Goal: Information Seeking & Learning: Learn about a topic

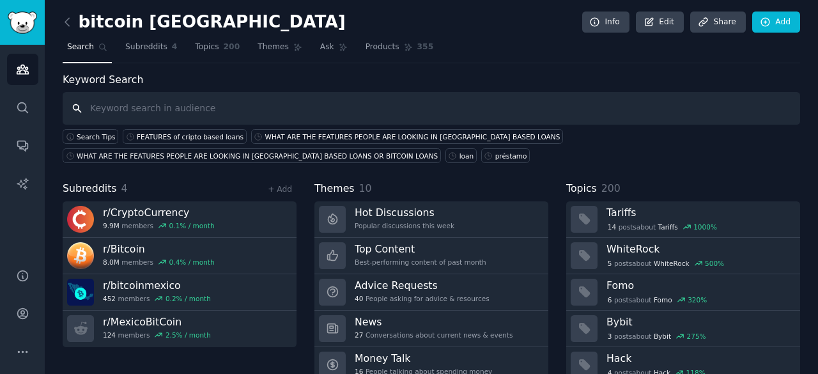
click at [145, 113] on input "text" at bounding box center [432, 108] width 738 height 33
type input "lend"
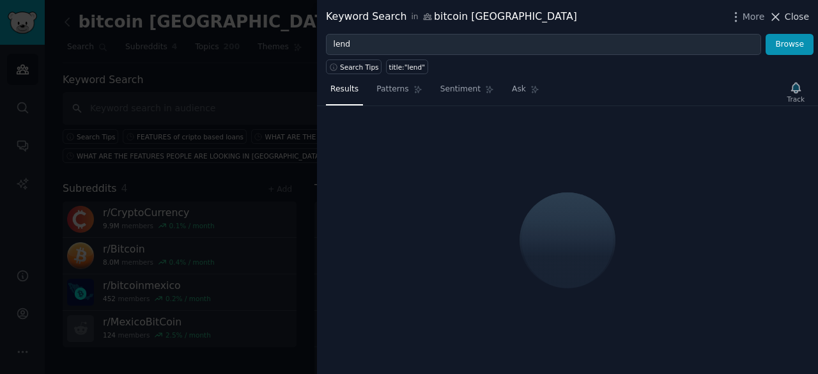
click at [803, 12] on span "Close" at bounding box center [797, 16] width 24 height 13
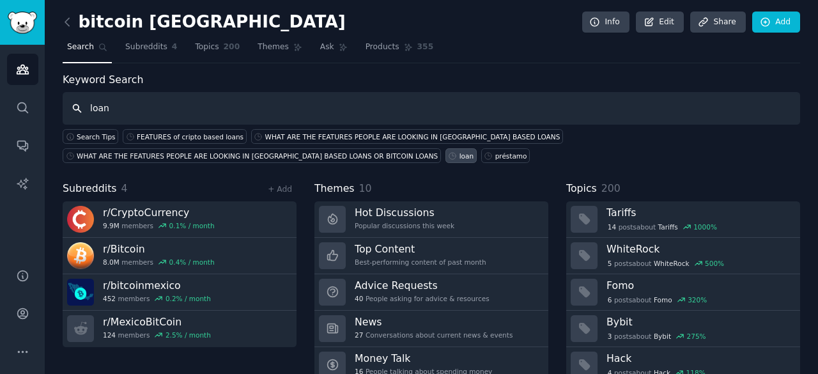
type input "loan"
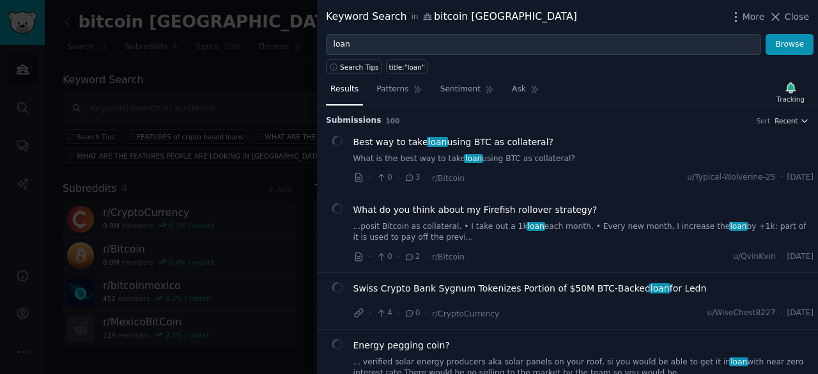
click at [801, 116] on icon "button" at bounding box center [805, 120] width 9 height 9
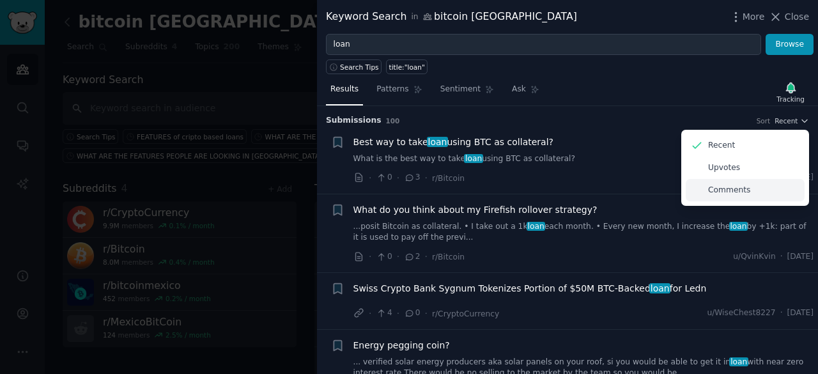
click at [733, 187] on p "Comments" at bounding box center [729, 191] width 42 height 12
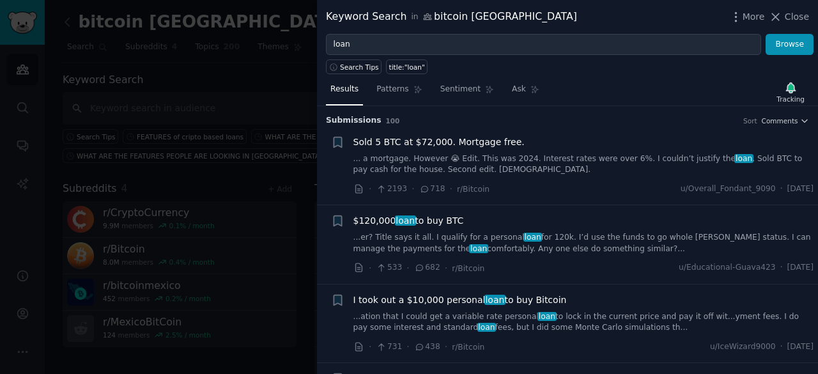
click at [797, 127] on li "+ Sold 5 BTC at $72,000. Mortgage free. ... a mortgage. However 😭 Edit. This wa…" at bounding box center [567, 166] width 501 height 79
click at [783, 116] on span "Comments" at bounding box center [780, 120] width 36 height 9
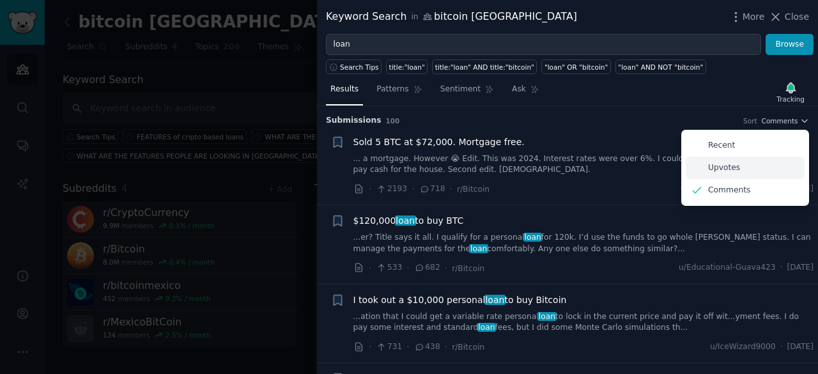
click at [742, 168] on div "Upvotes" at bounding box center [745, 168] width 119 height 22
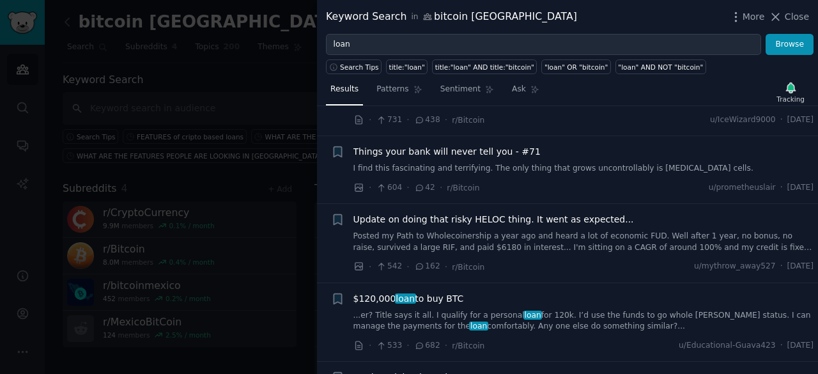
scroll to position [384, 0]
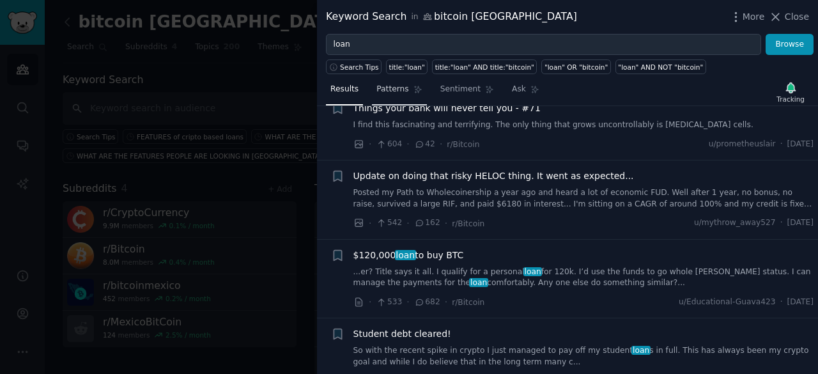
click at [400, 93] on span "Patterns" at bounding box center [393, 90] width 32 height 12
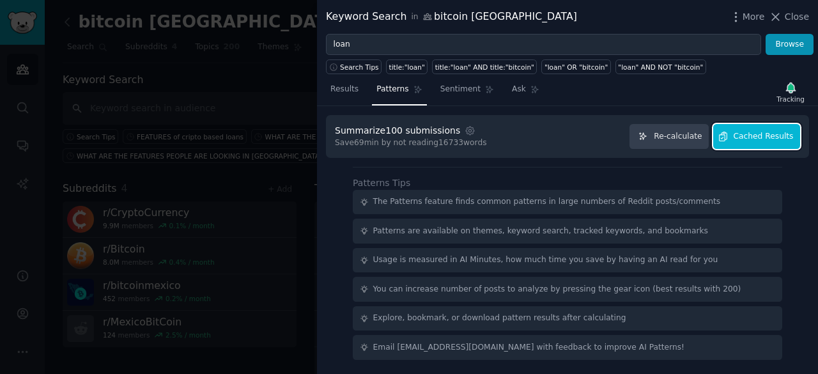
click at [759, 136] on span "Cached Results" at bounding box center [764, 137] width 60 height 12
